Goal: Task Accomplishment & Management: Use online tool/utility

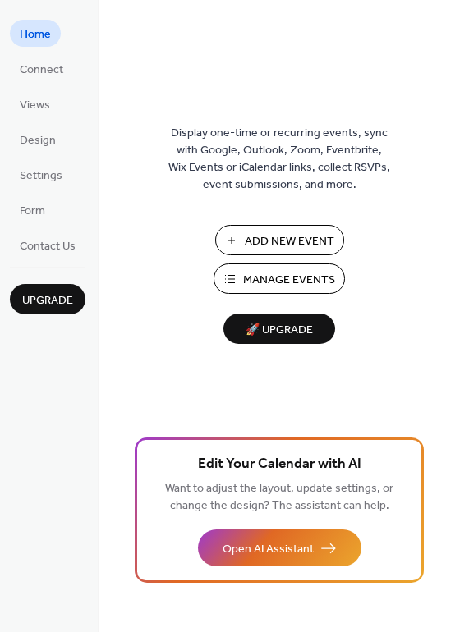
click at [274, 285] on span "Manage Events" at bounding box center [289, 280] width 92 height 17
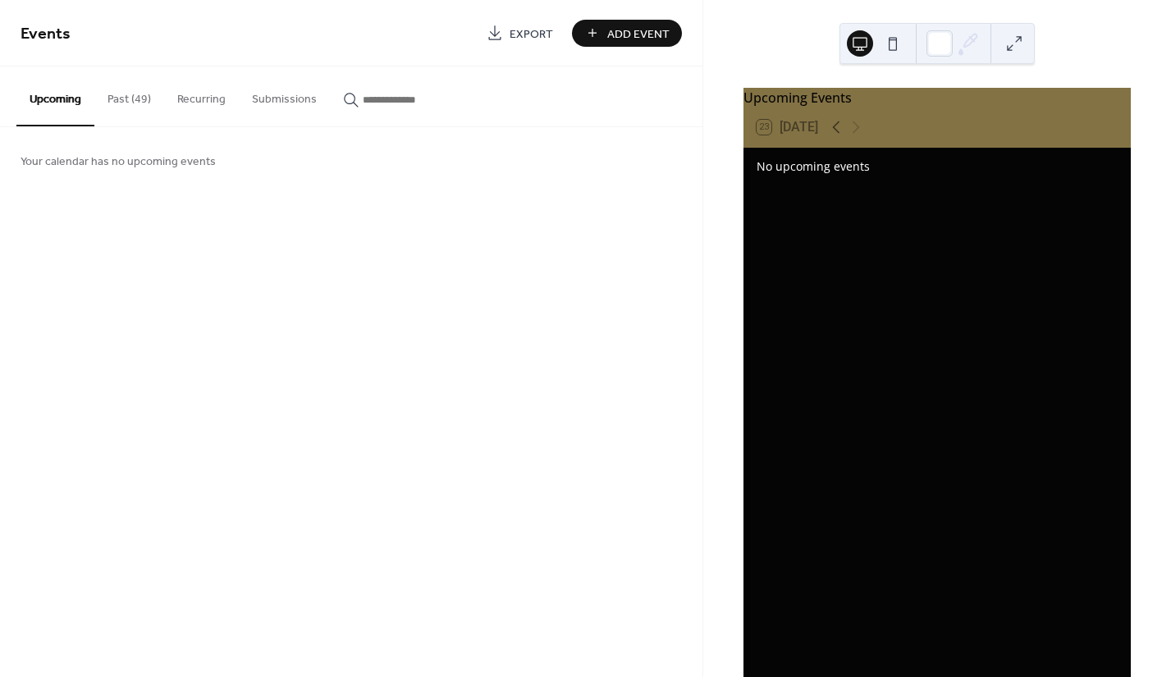
click at [131, 97] on button "Past (49)" at bounding box center [129, 95] width 70 height 58
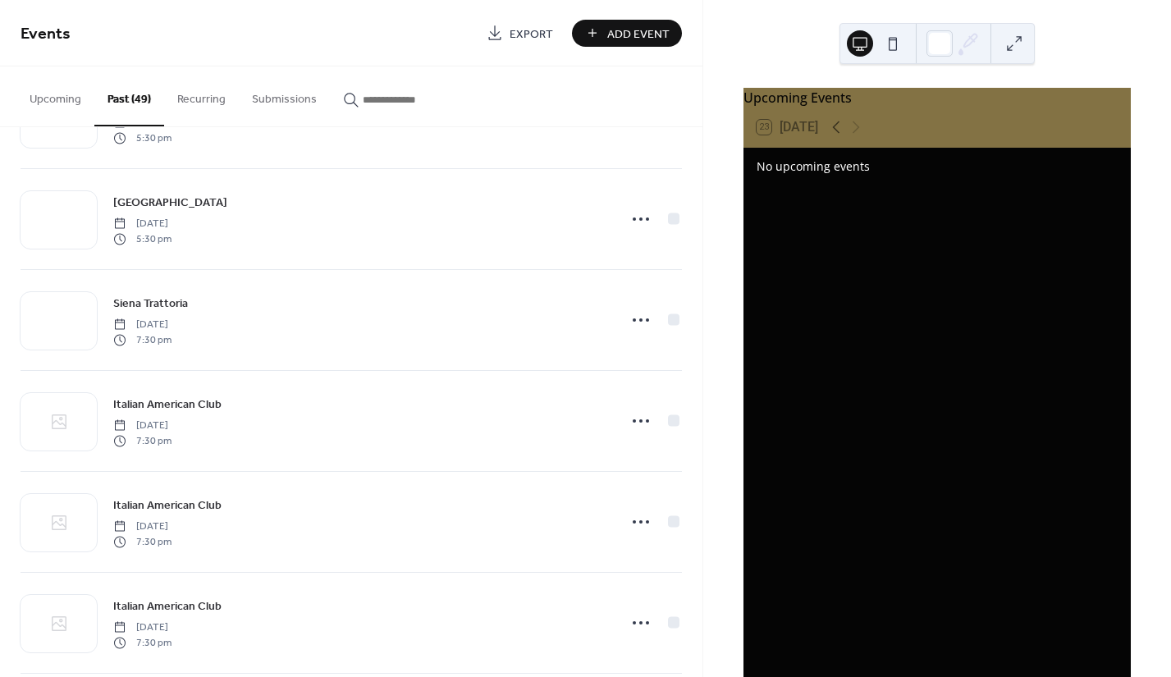
scroll to position [1093, 0]
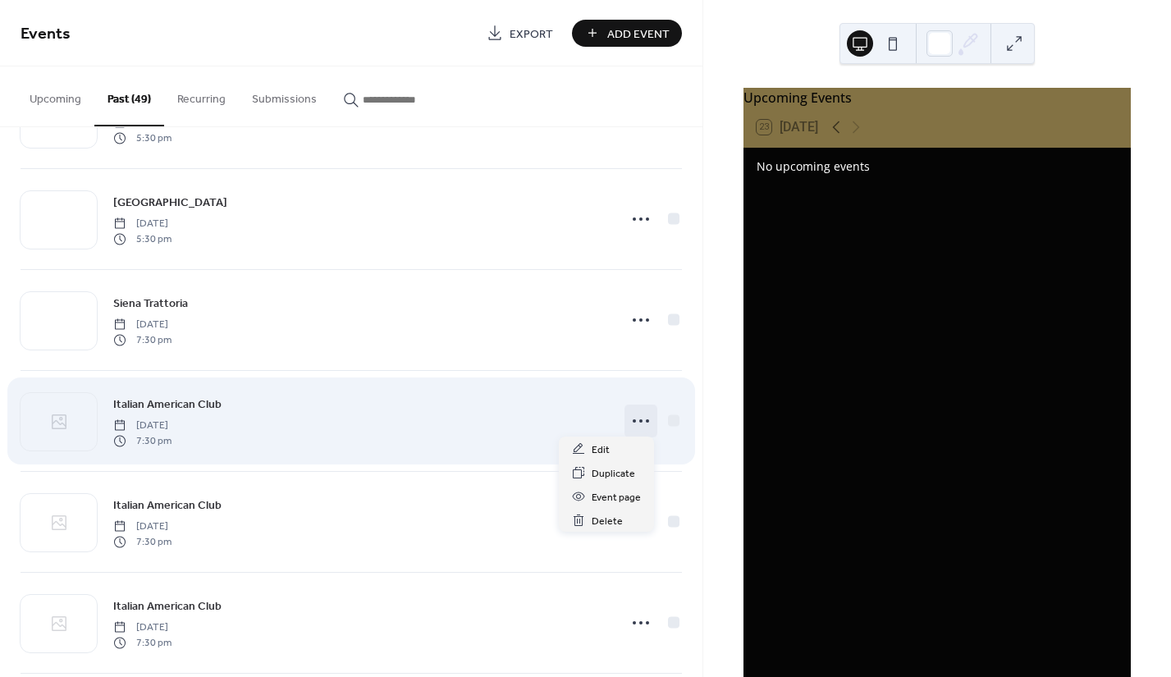
click at [629, 419] on icon at bounding box center [641, 421] width 26 height 26
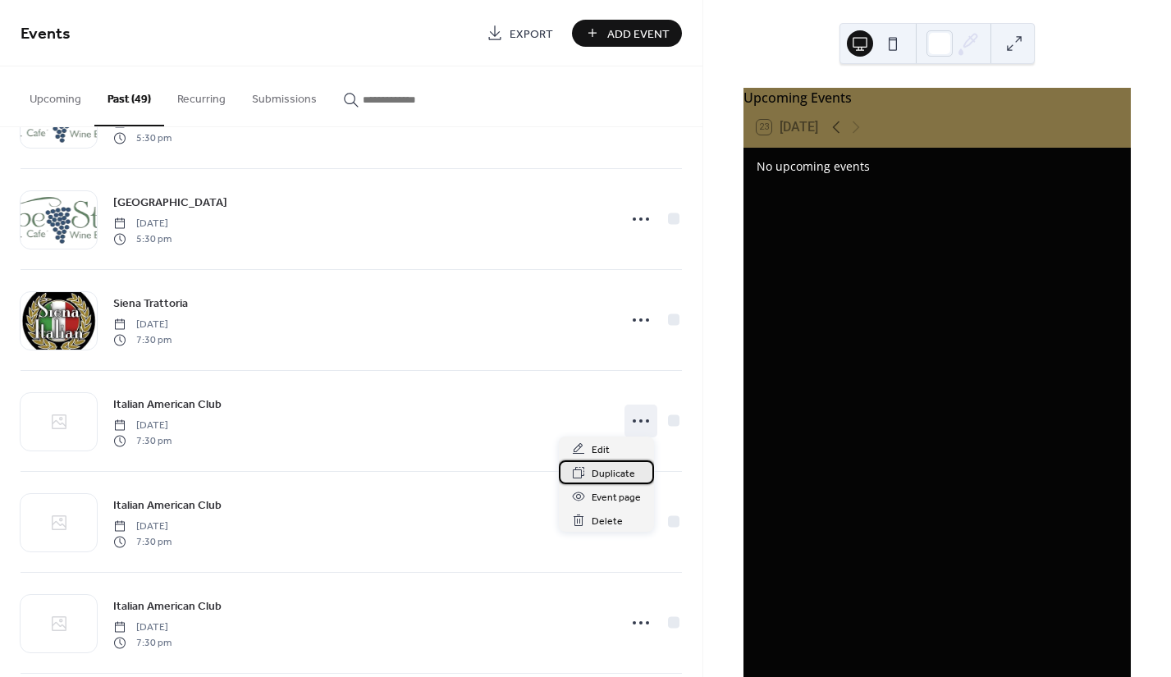
click at [607, 468] on span "Duplicate" at bounding box center [614, 473] width 44 height 17
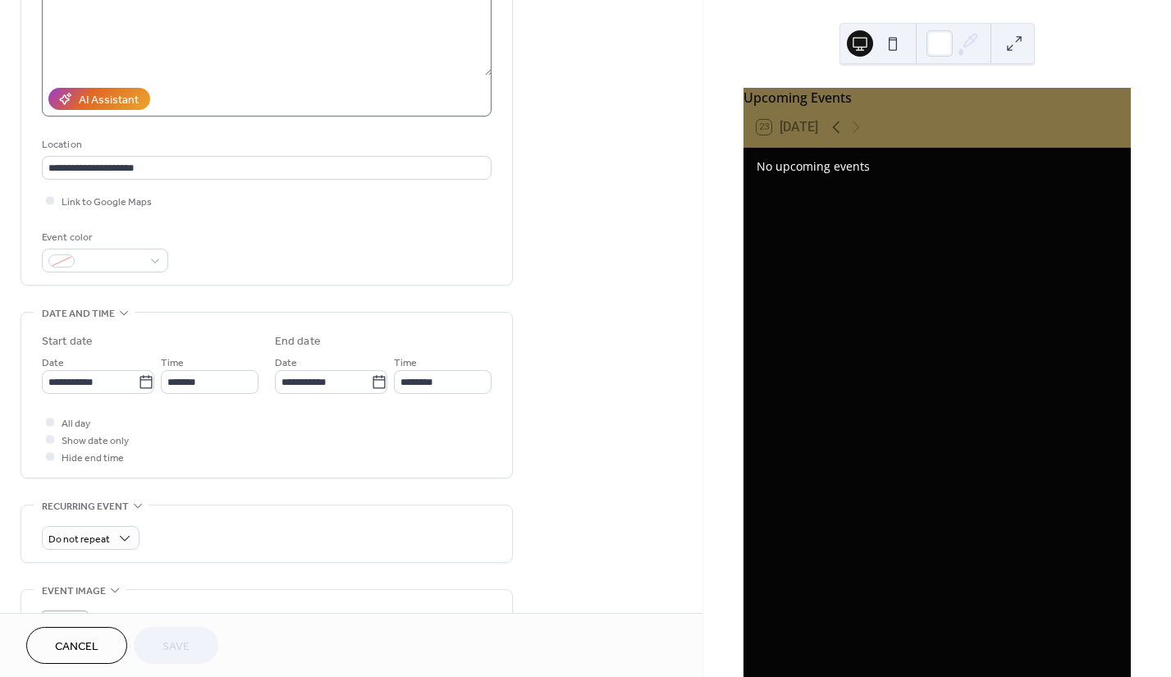
scroll to position [218, 0]
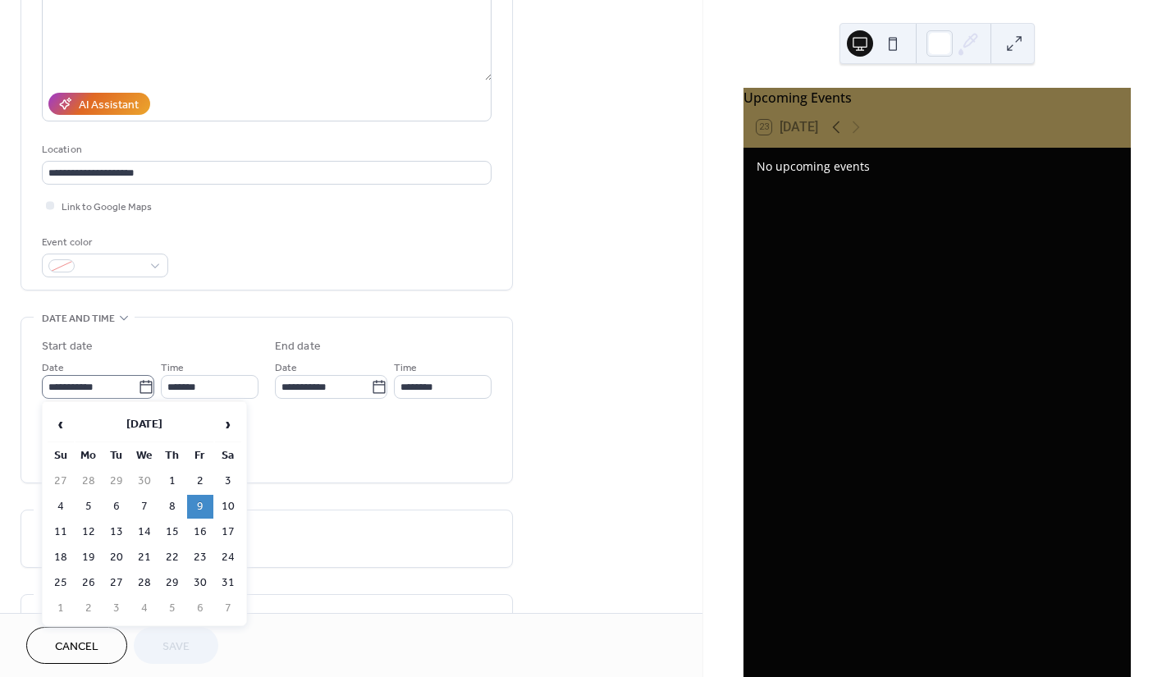
click at [142, 387] on icon at bounding box center [146, 387] width 16 height 16
click at [138, 387] on input "**********" at bounding box center [90, 387] width 96 height 24
click at [225, 429] on span "›" at bounding box center [228, 424] width 25 height 33
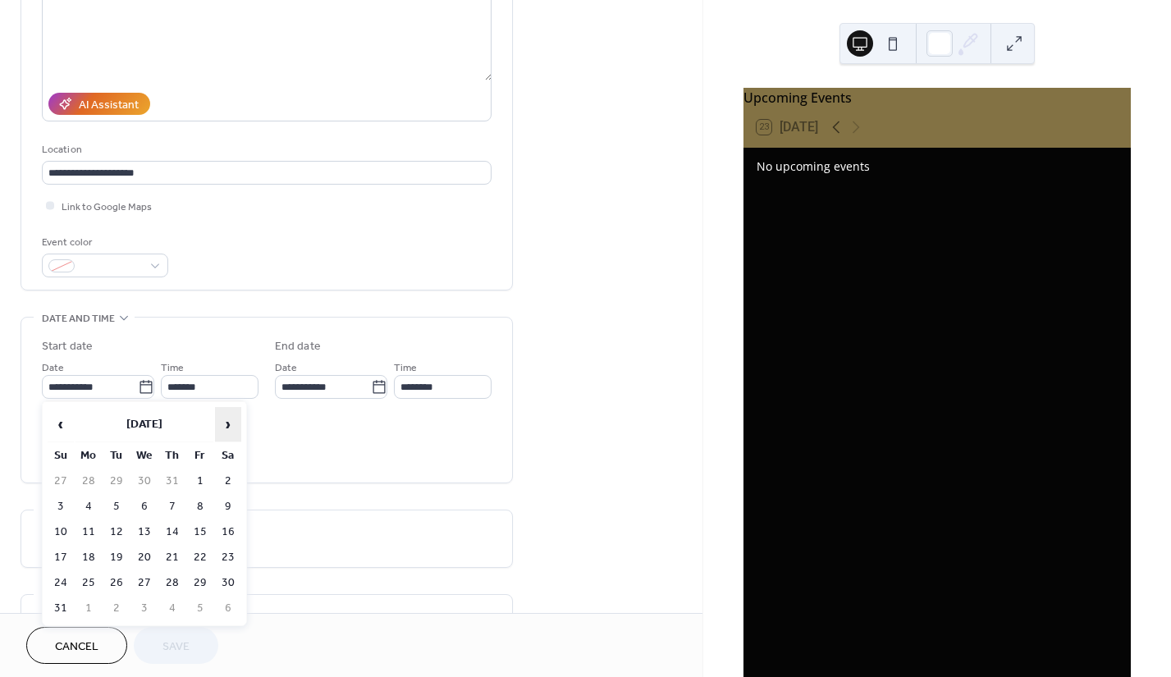
click at [225, 429] on span "›" at bounding box center [228, 424] width 25 height 33
click at [228, 557] on td "22" at bounding box center [228, 558] width 26 height 24
type input "**********"
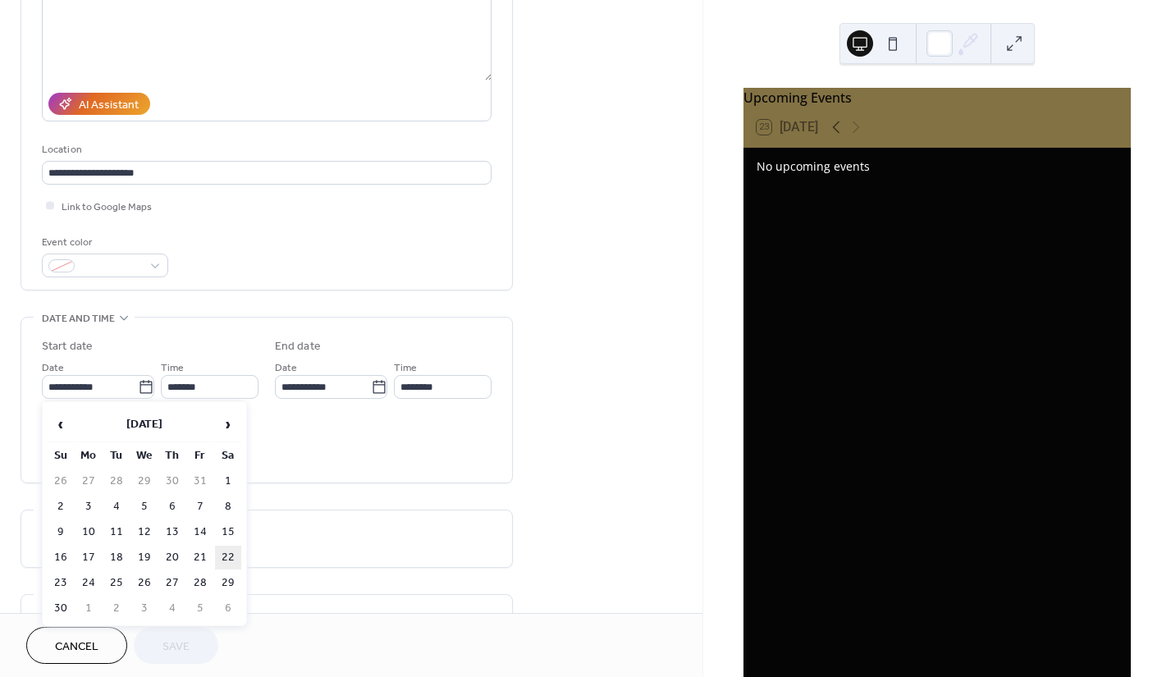
type input "**********"
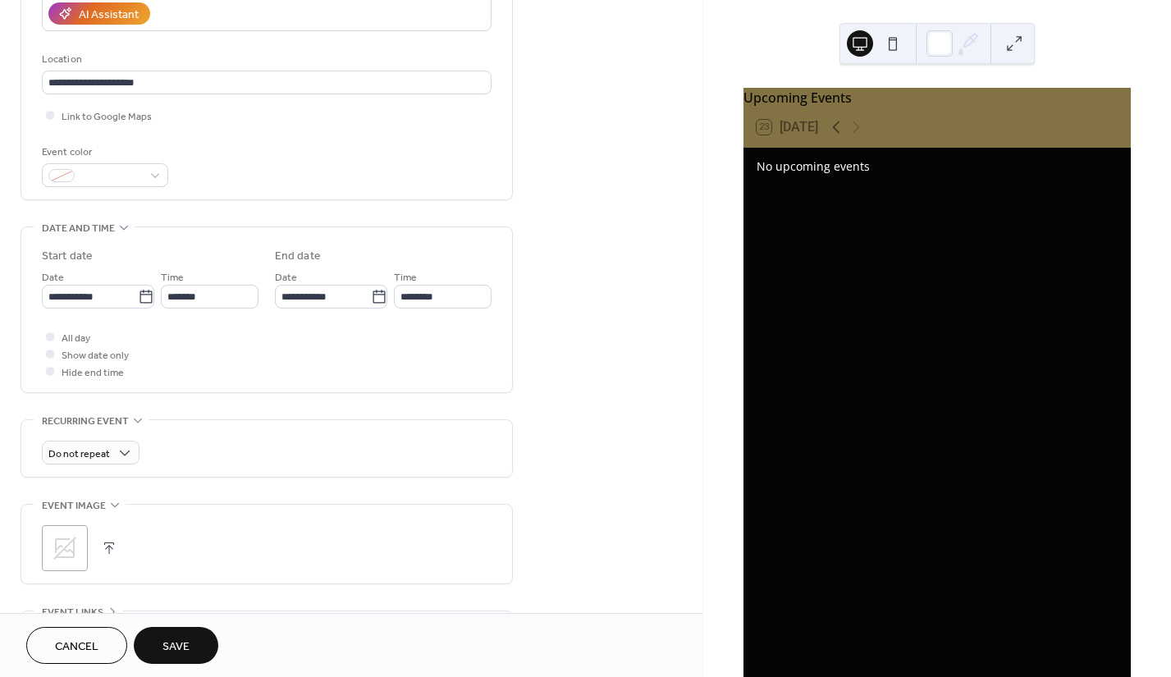
scroll to position [306, 0]
click at [182, 645] on span "Save" at bounding box center [176, 647] width 27 height 17
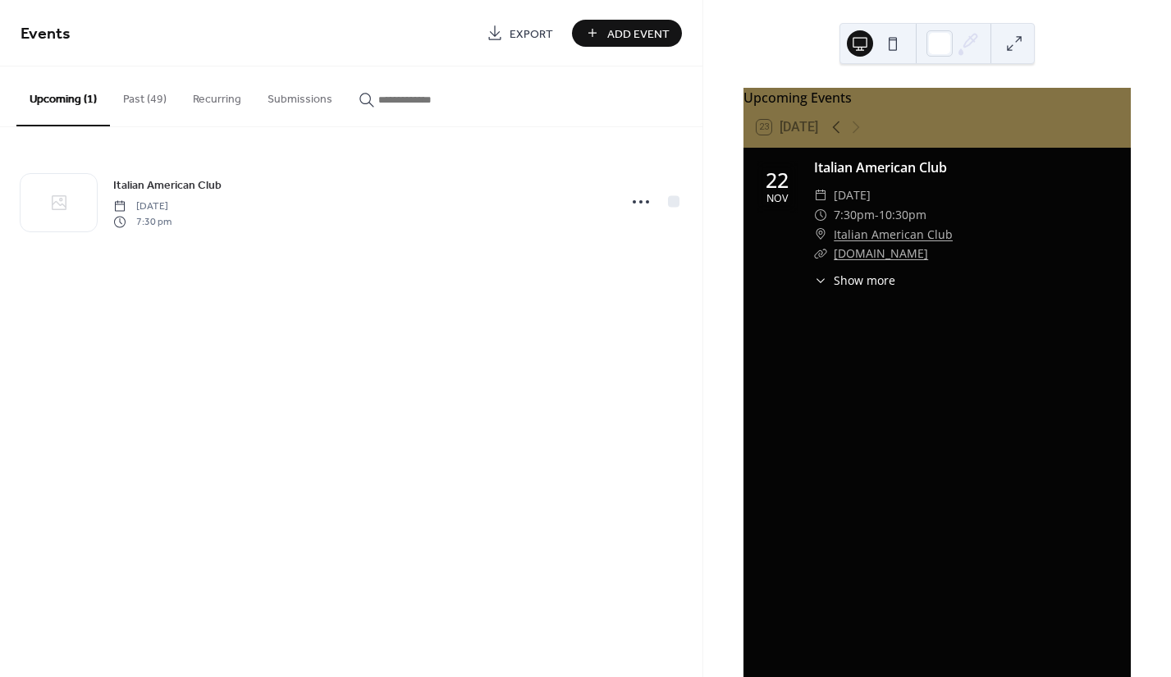
click at [824, 287] on icon at bounding box center [820, 280] width 13 height 13
